Goal: Information Seeking & Learning: Learn about a topic

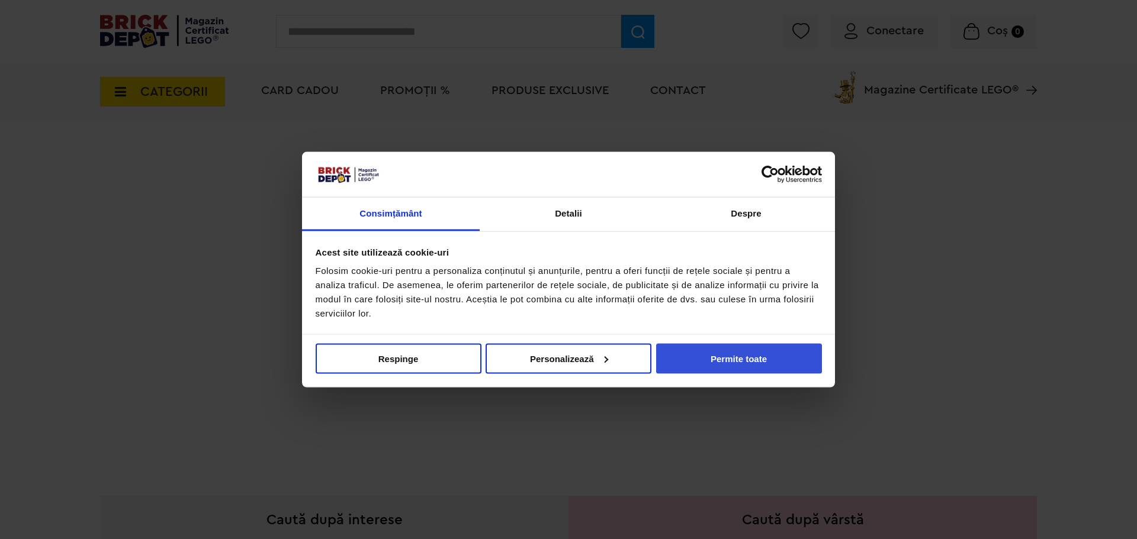
click at [763, 366] on button "Permite toate" at bounding box center [739, 358] width 166 height 30
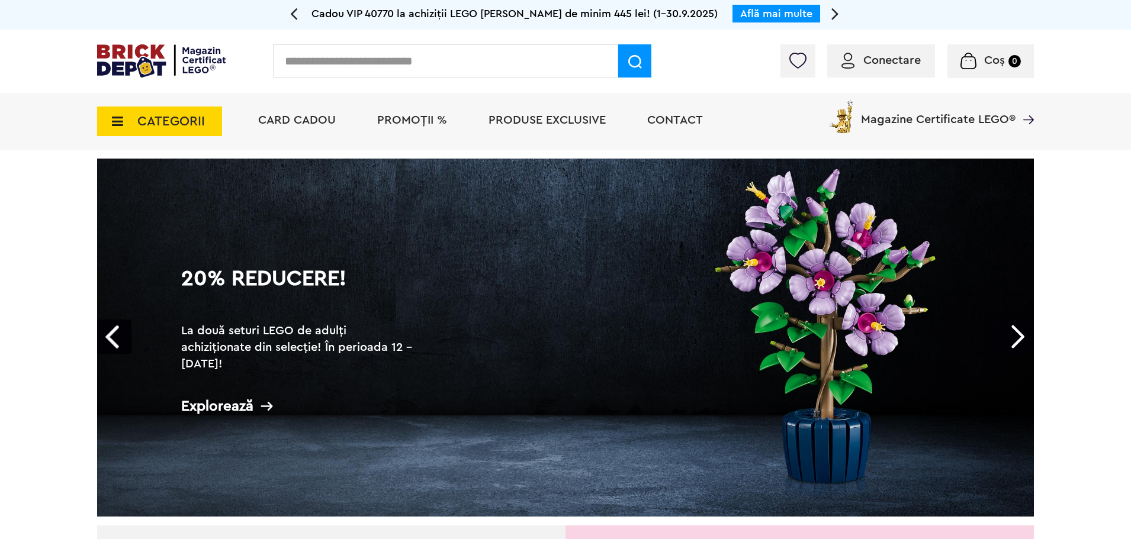
click at [471, 50] on input "text" at bounding box center [445, 60] width 345 height 33
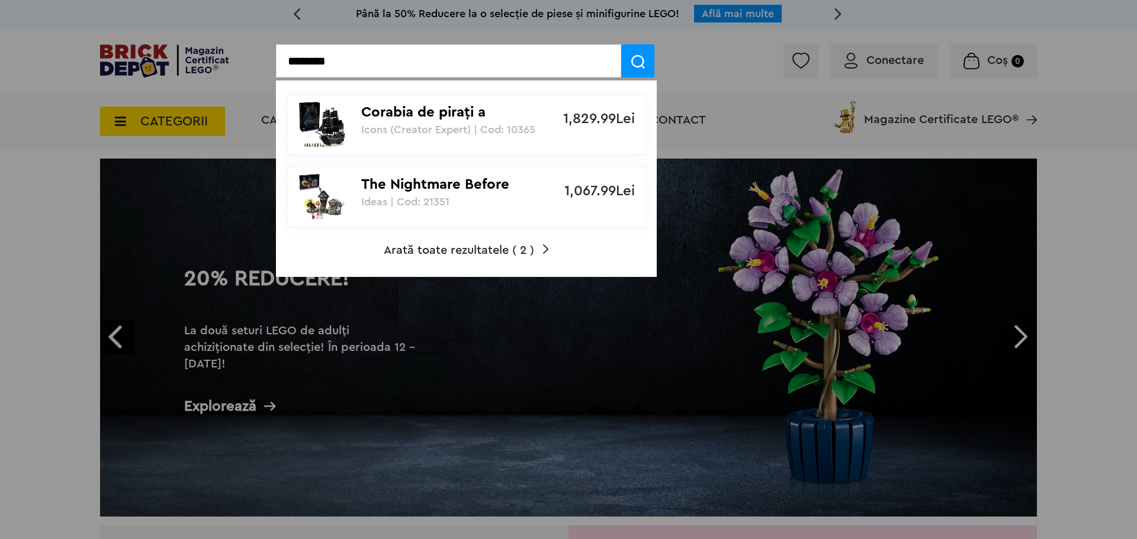
type input "********"
click at [481, 133] on p "Icons (Creator Expert) | Cod: 10365" at bounding box center [460, 130] width 198 height 12
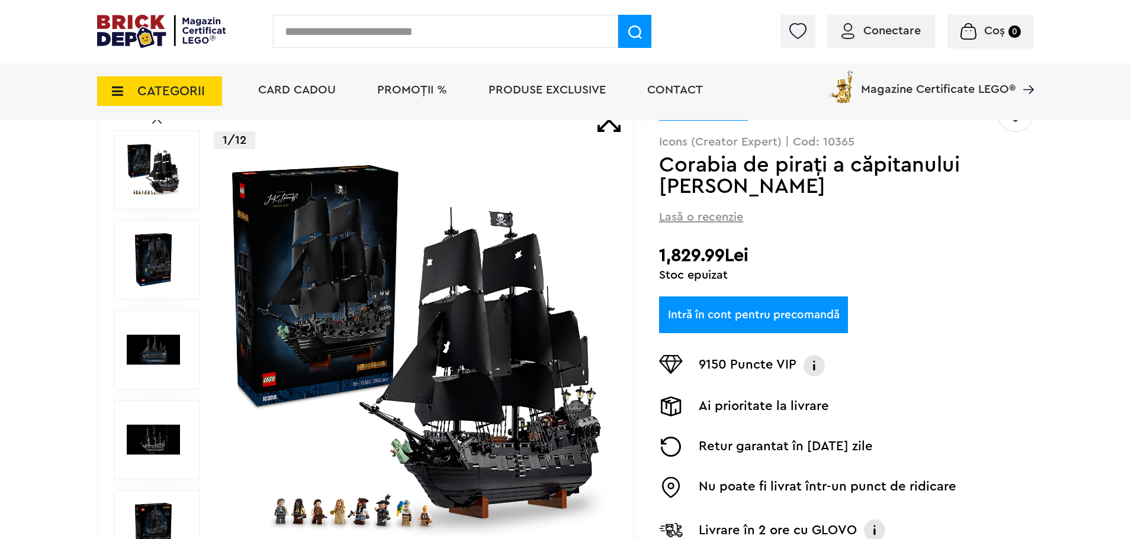
scroll to position [118, 0]
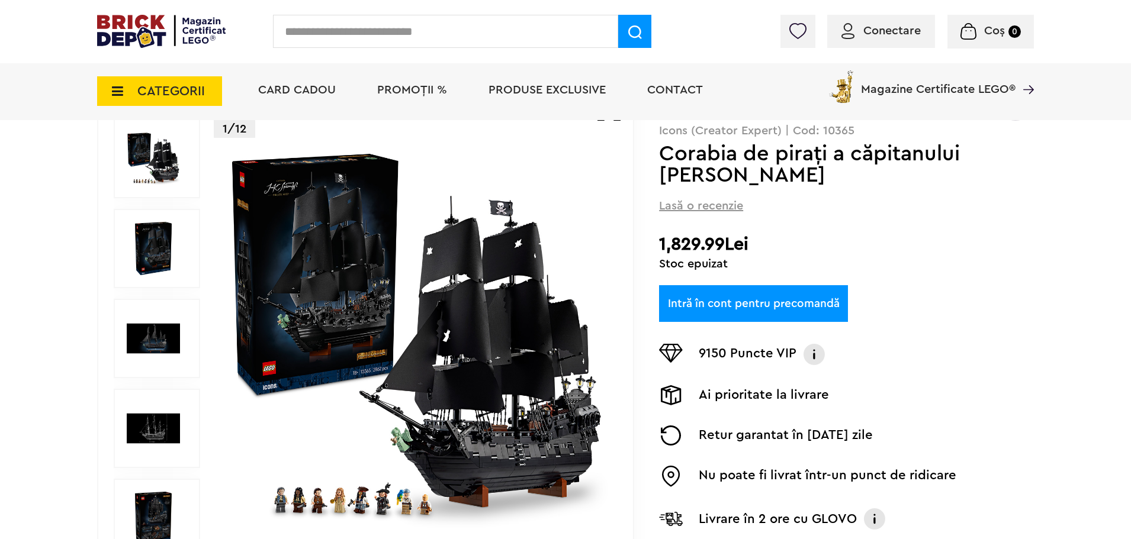
click at [761, 163] on h1 "Corabia de piraţi a căpitanului [PERSON_NAME]" at bounding box center [827, 164] width 336 height 43
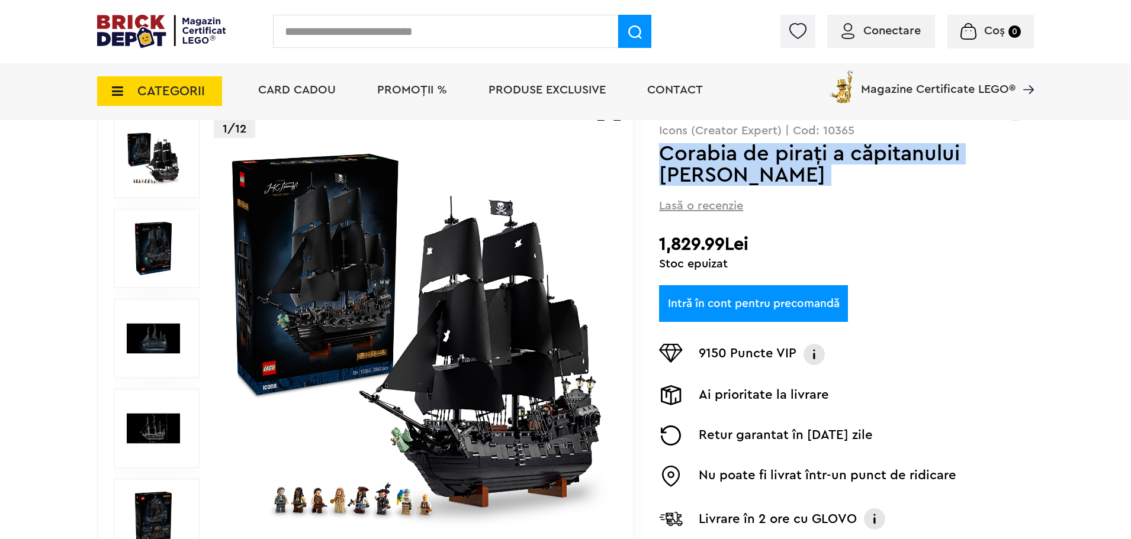
click at [761, 163] on h1 "Corabia de piraţi a căpitanului [PERSON_NAME]" at bounding box center [827, 164] width 336 height 43
copy div "Corabia de piraţi a căpitanului [PERSON_NAME]"
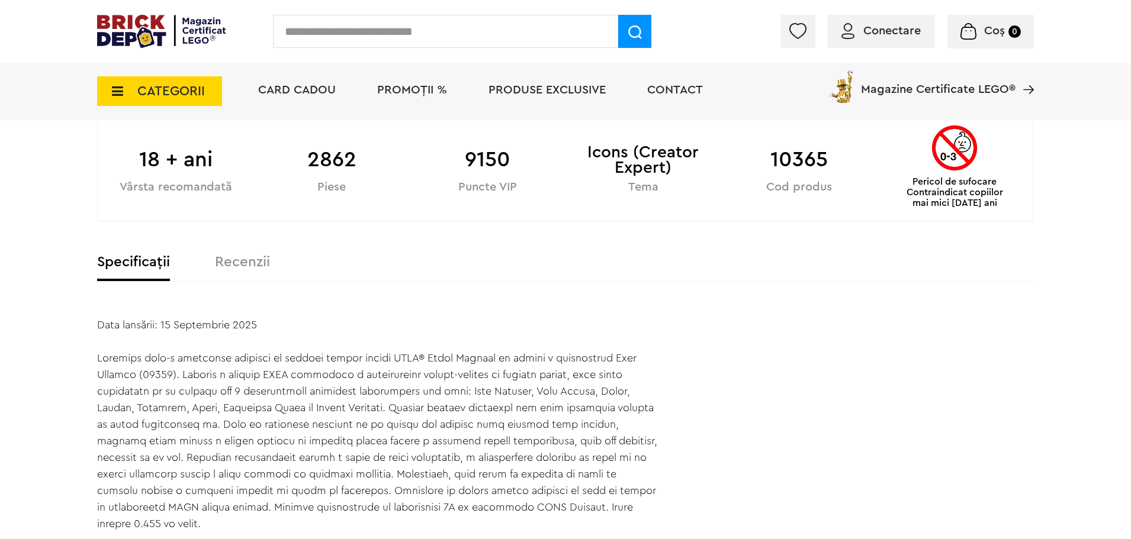
scroll to position [710, 0]
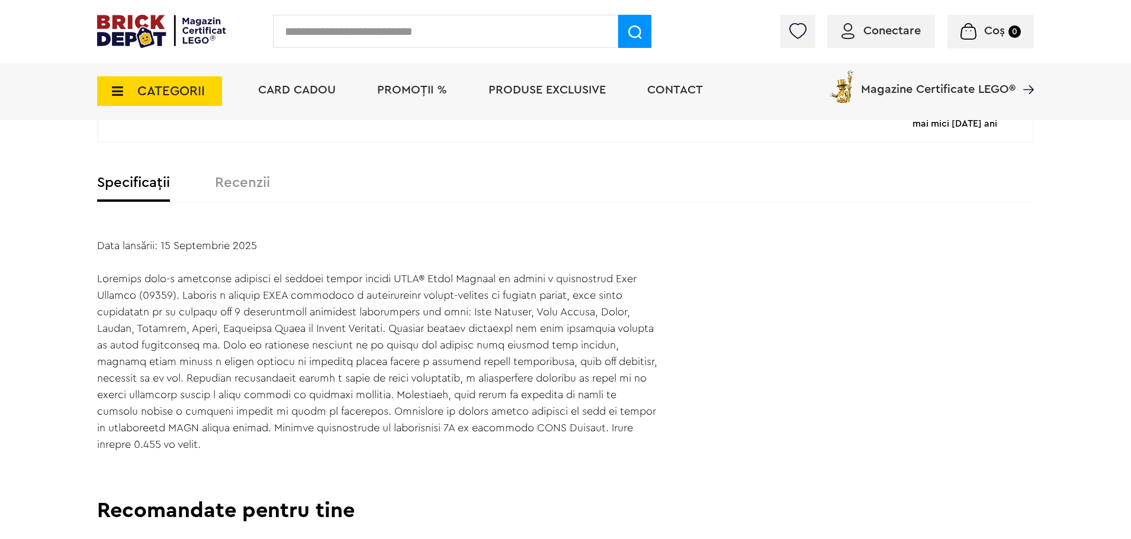
click at [852, 293] on section "Data lansării: 15 Septembrie 2025" at bounding box center [565, 344] width 936 height 215
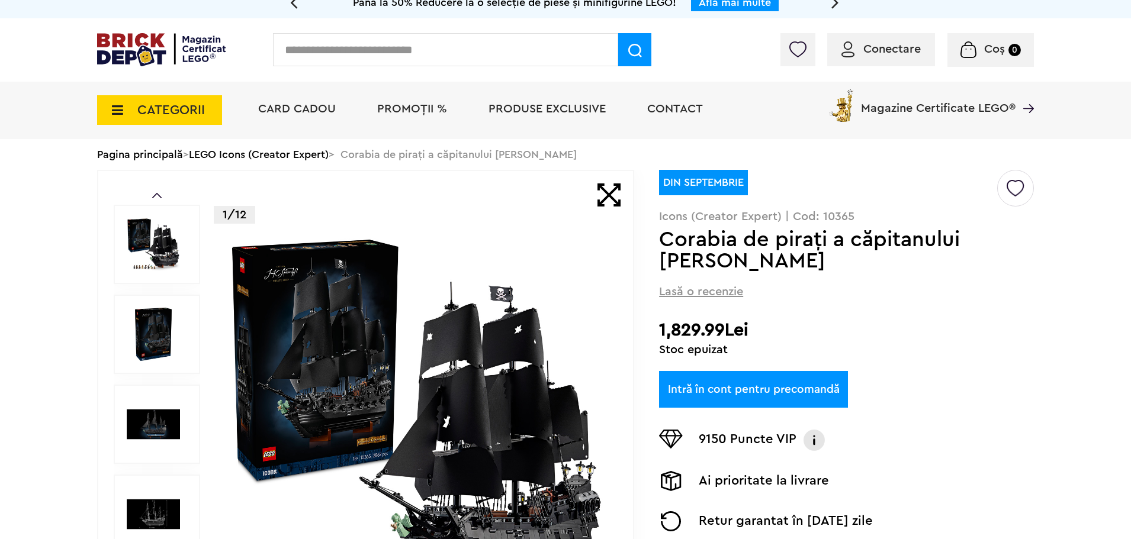
scroll to position [0, 0]
